Goal: Task Accomplishment & Management: Use online tool/utility

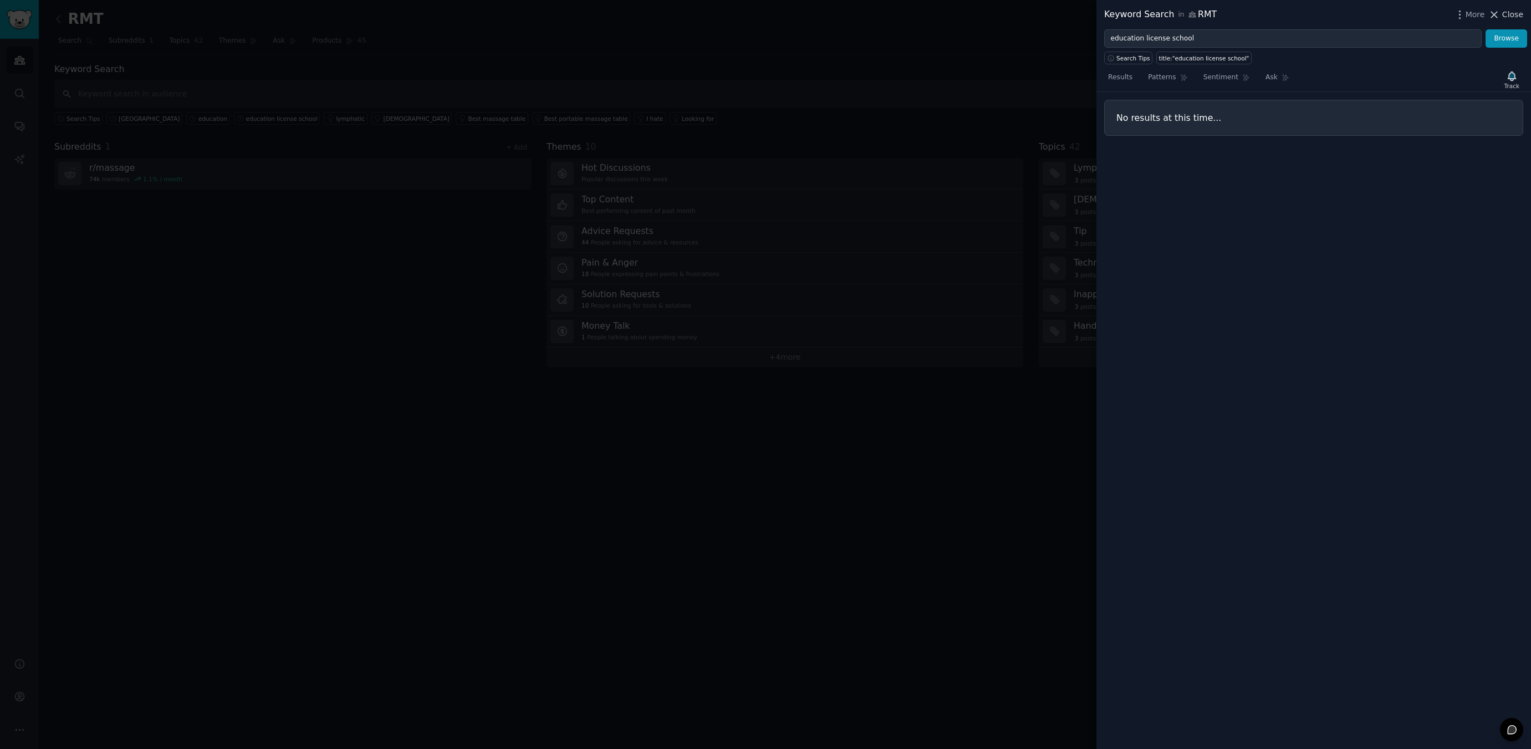
click at [1522, 13] on span "Close" at bounding box center [1512, 15] width 21 height 12
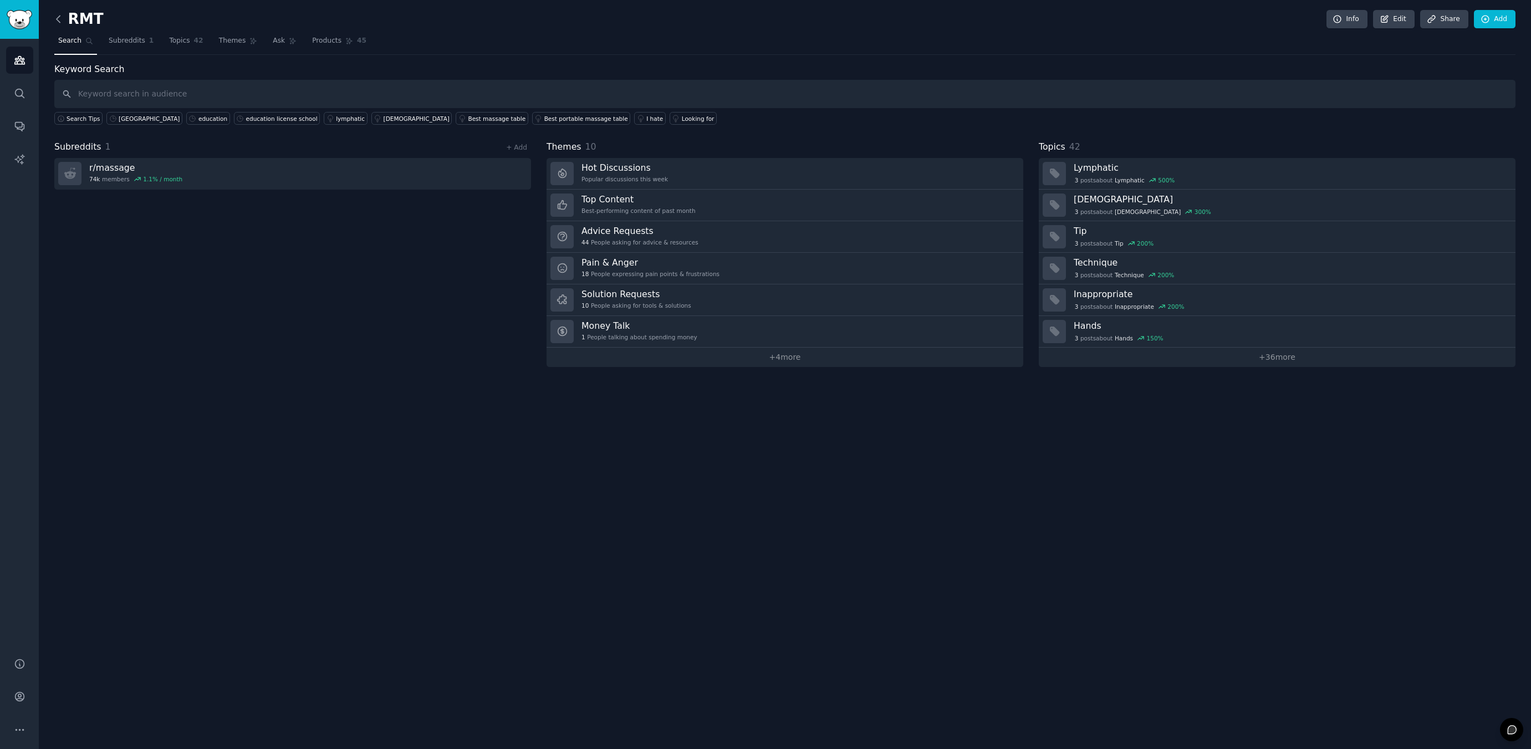
click at [61, 19] on icon at bounding box center [59, 19] width 12 height 12
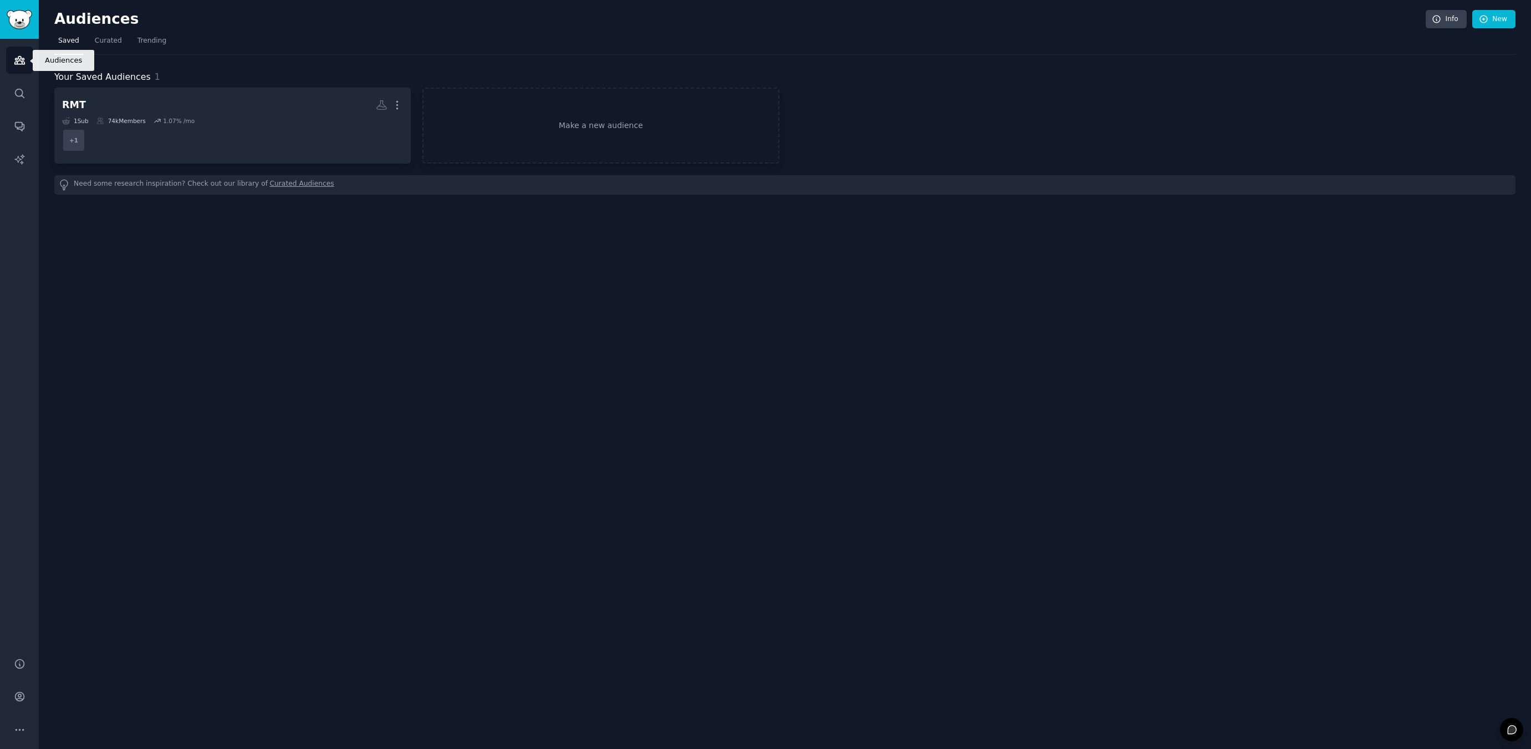
click at [16, 62] on icon "Sidebar" at bounding box center [20, 60] width 12 height 12
click at [1491, 24] on link "New" at bounding box center [1493, 19] width 43 height 19
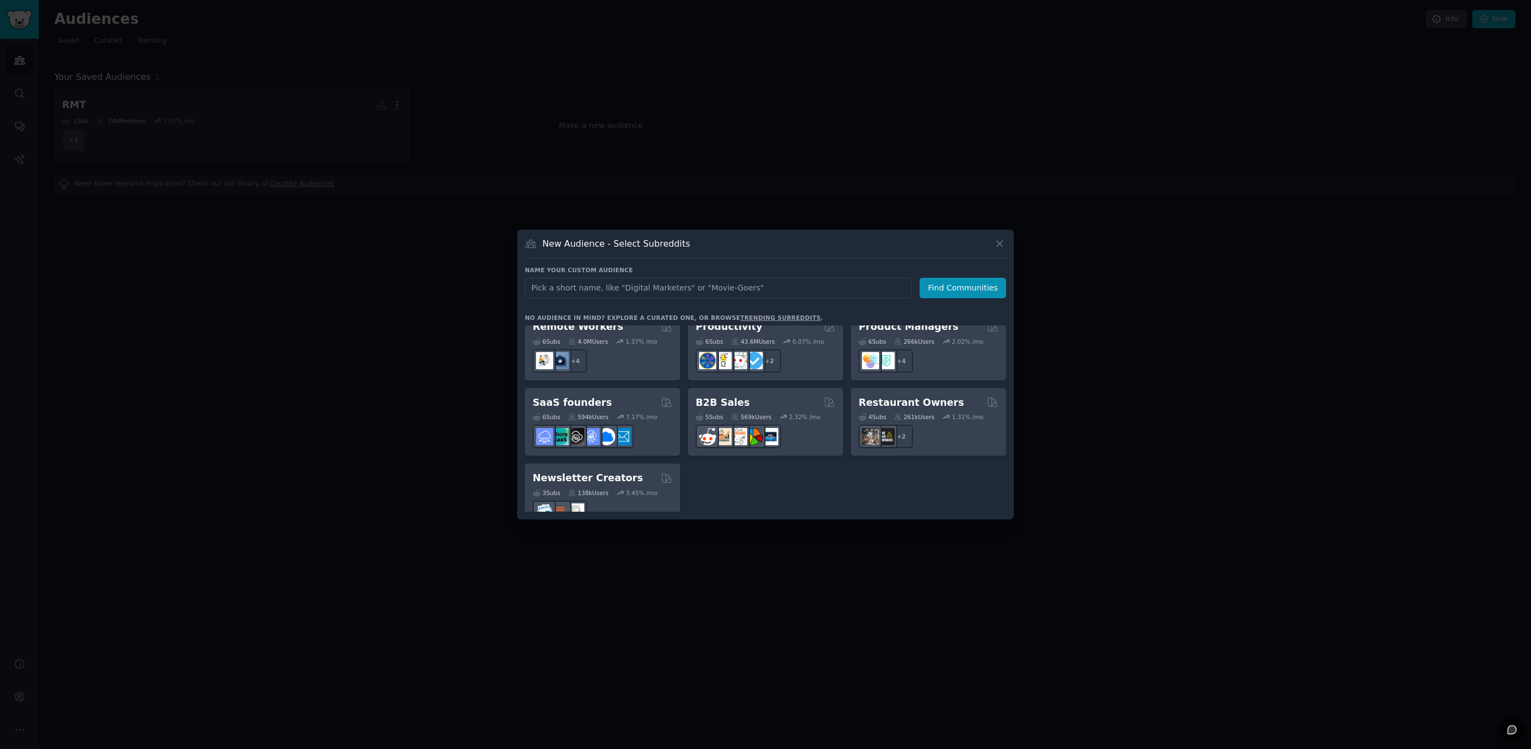
scroll to position [852, 0]
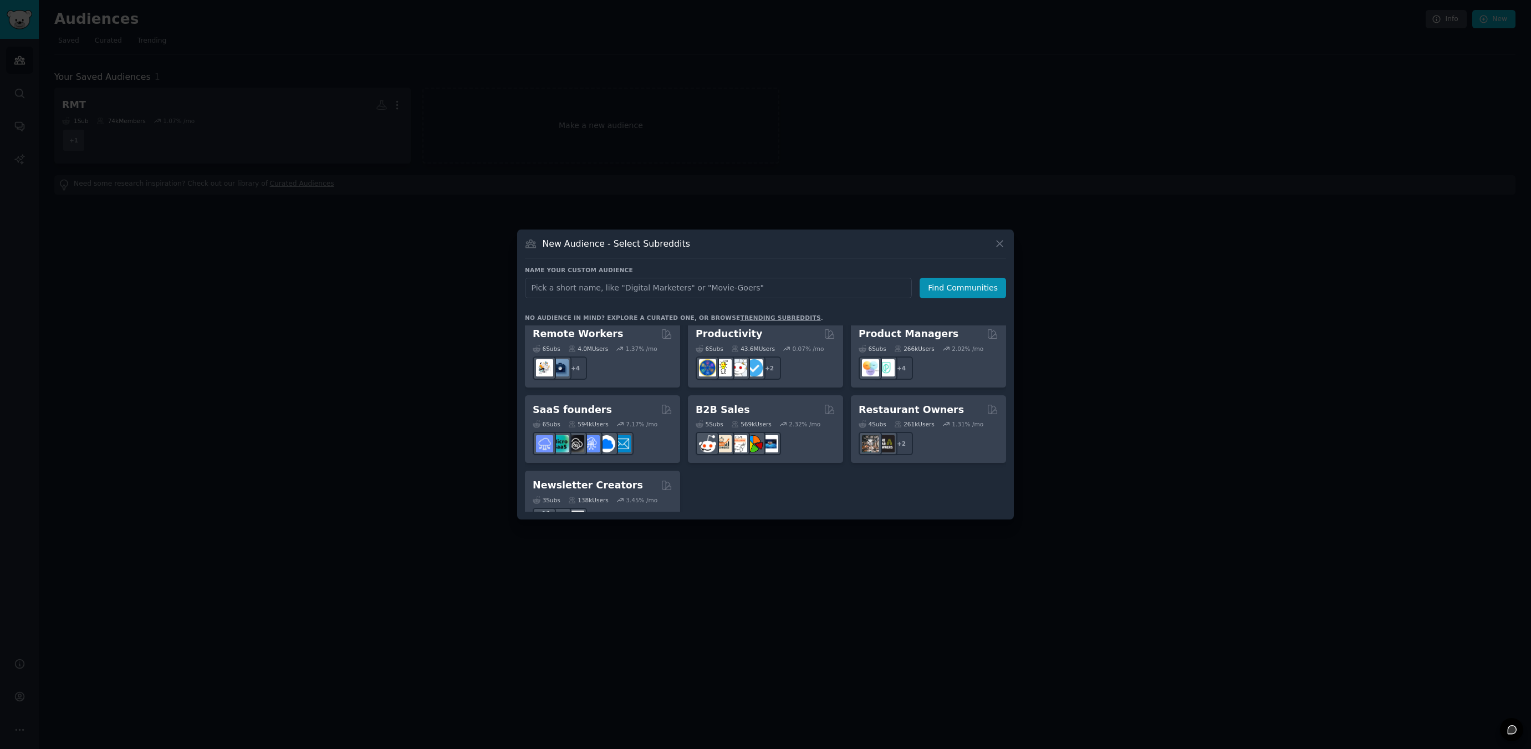
click at [1297, 168] on div at bounding box center [765, 374] width 1531 height 749
